Goal: Task Accomplishment & Management: Manage account settings

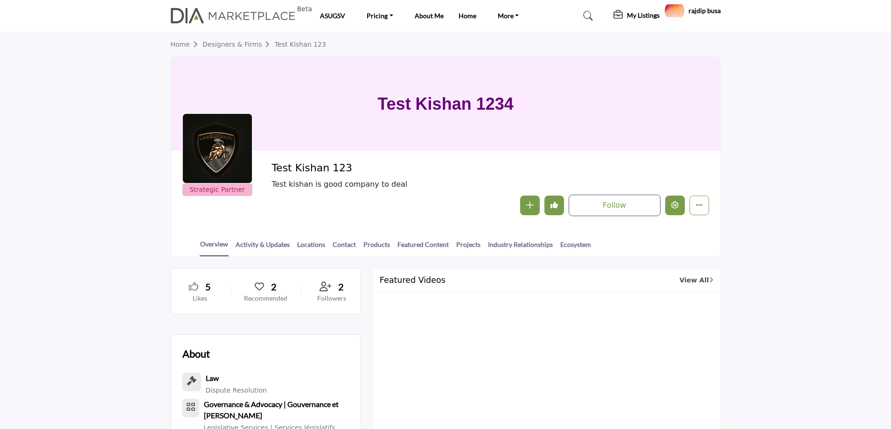
click at [671, 204] on icon "Edit company" at bounding box center [674, 204] width 7 height 7
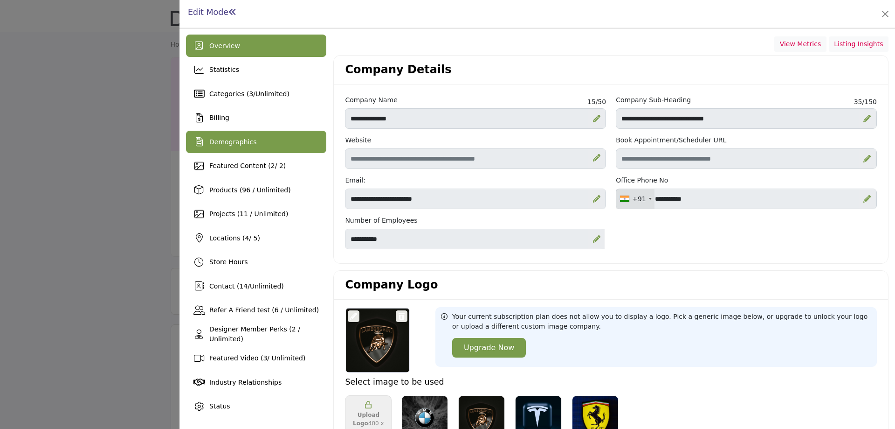
click at [241, 144] on span "Demographics" at bounding box center [232, 141] width 47 height 7
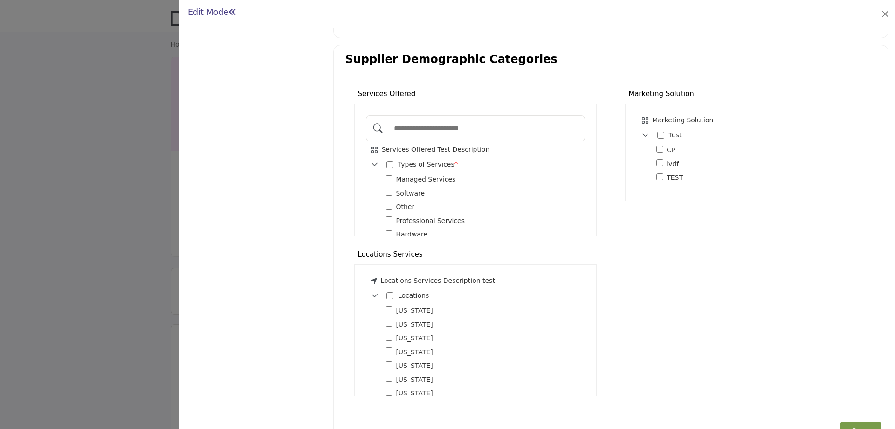
scroll to position [606, 0]
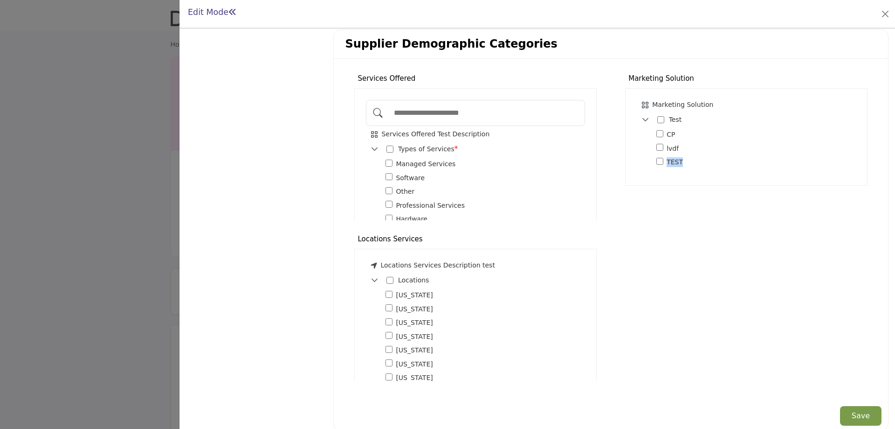
drag, startPoint x: 633, startPoint y: 196, endPoint x: 827, endPoint y: 239, distance: 198.7
click at [827, 239] on div "Services Offered Services Offered Test Description * *" at bounding box center [611, 226] width 542 height 321
click at [682, 204] on div "Marketing Solution Marketing Solution *" at bounding box center [746, 146] width 271 height 160
